Goal: Task Accomplishment & Management: Complete application form

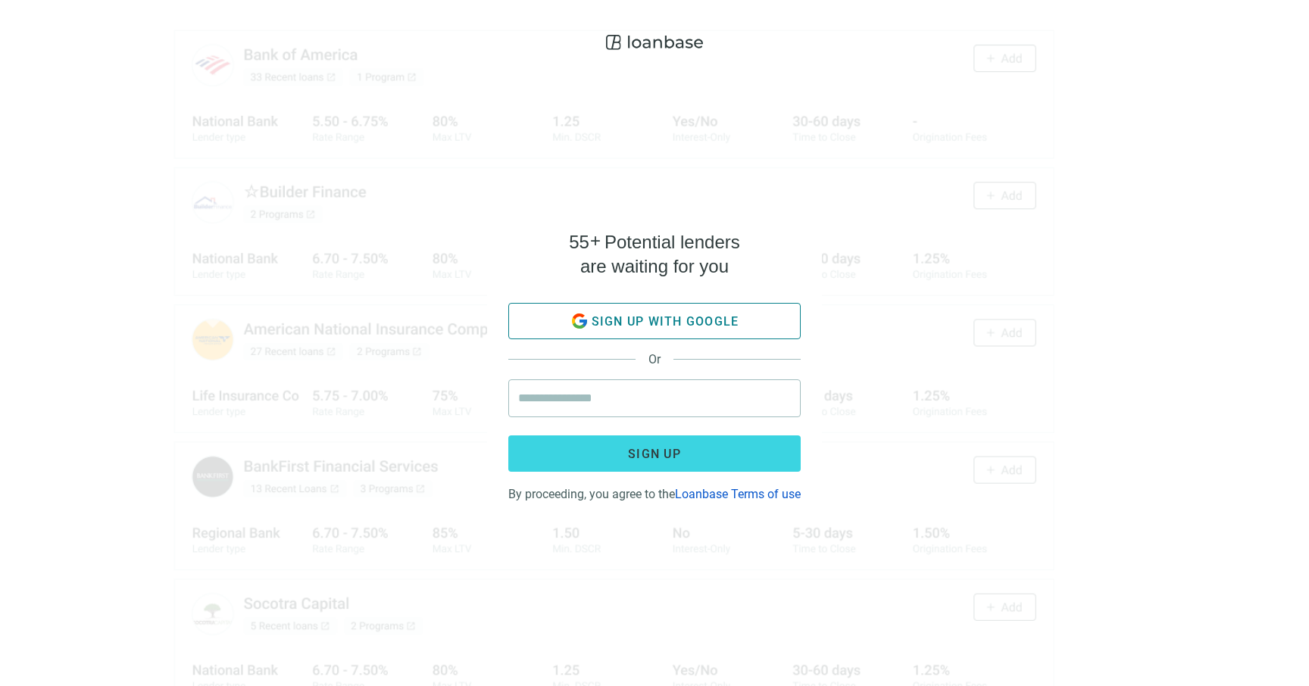
click at [710, 303] on button "Sign up with google" at bounding box center [654, 321] width 292 height 36
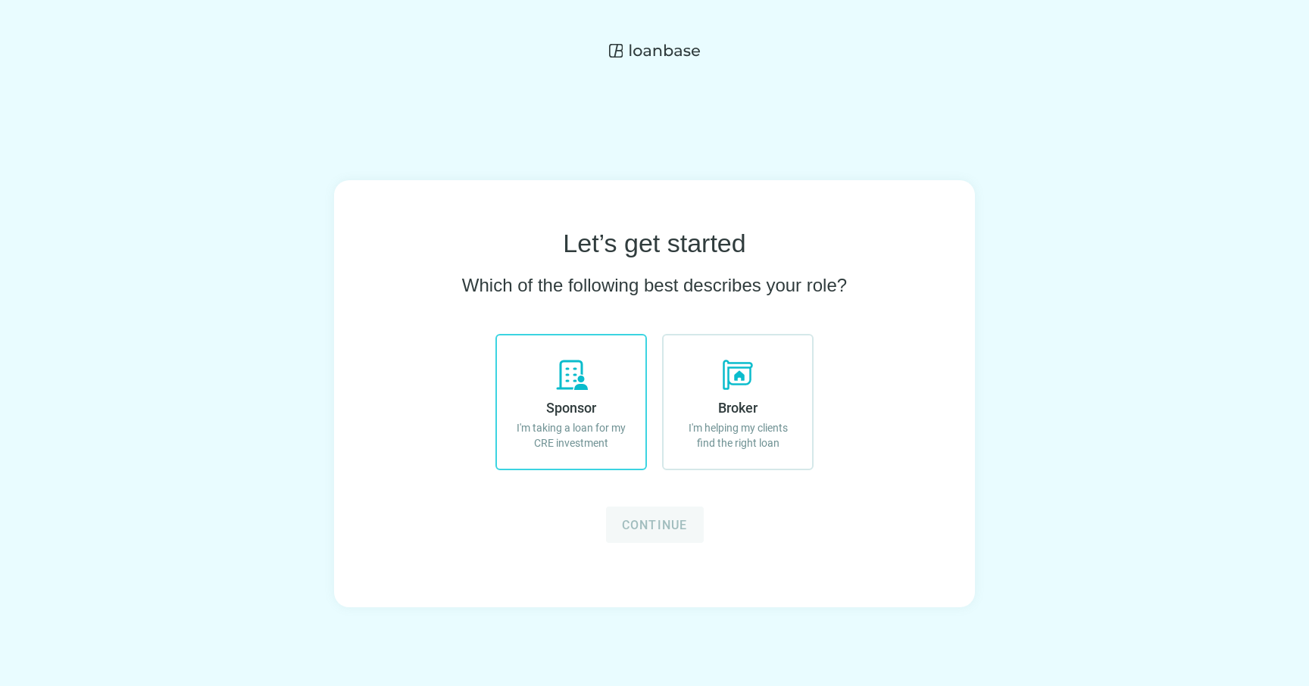
click at [608, 415] on label "Sponsor I'm taking a loan for my CRE investment" at bounding box center [572, 402] width 152 height 136
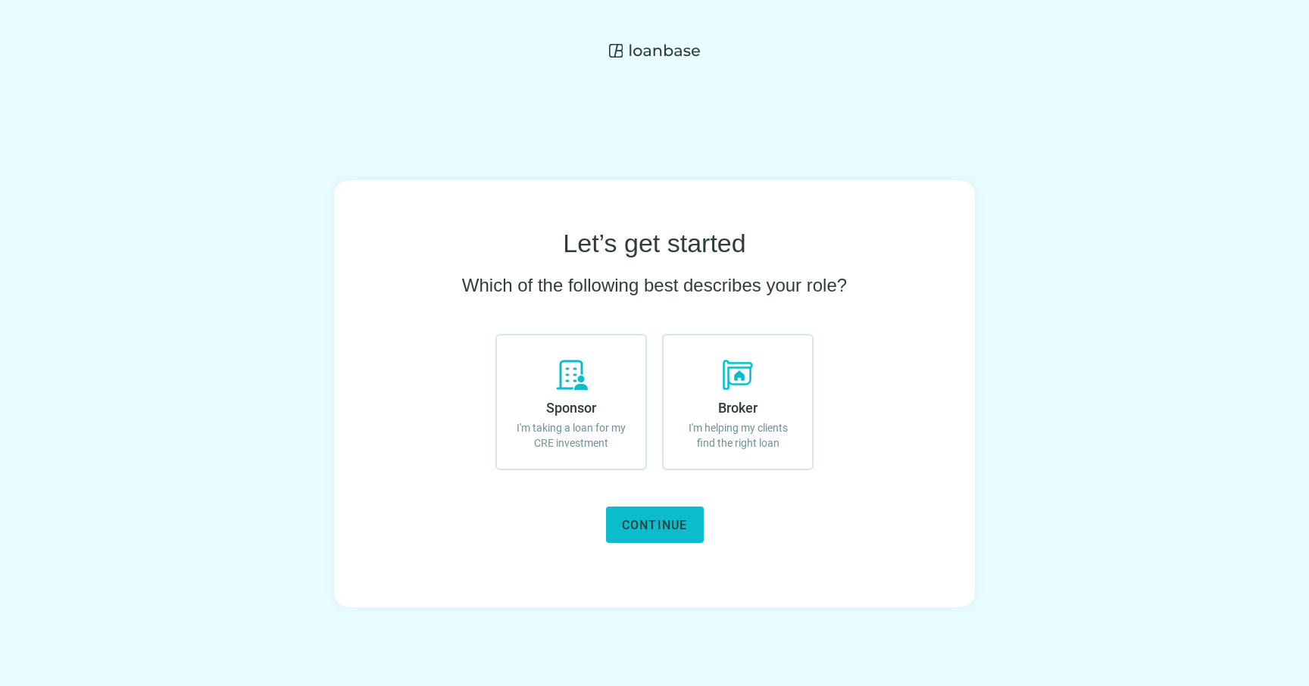
click at [656, 521] on span "Continue" at bounding box center [655, 525] width 66 height 14
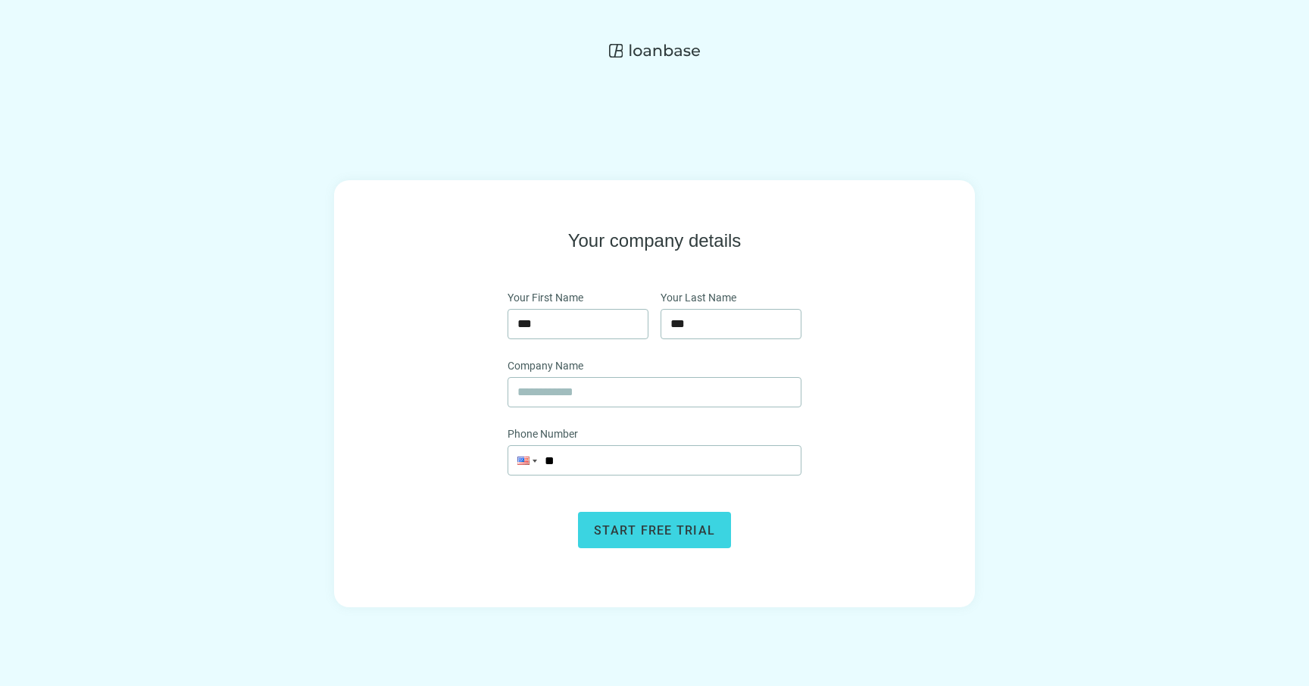
click at [922, 33] on div at bounding box center [654, 51] width 1309 height 102
